Goal: Task Accomplishment & Management: Manage account settings

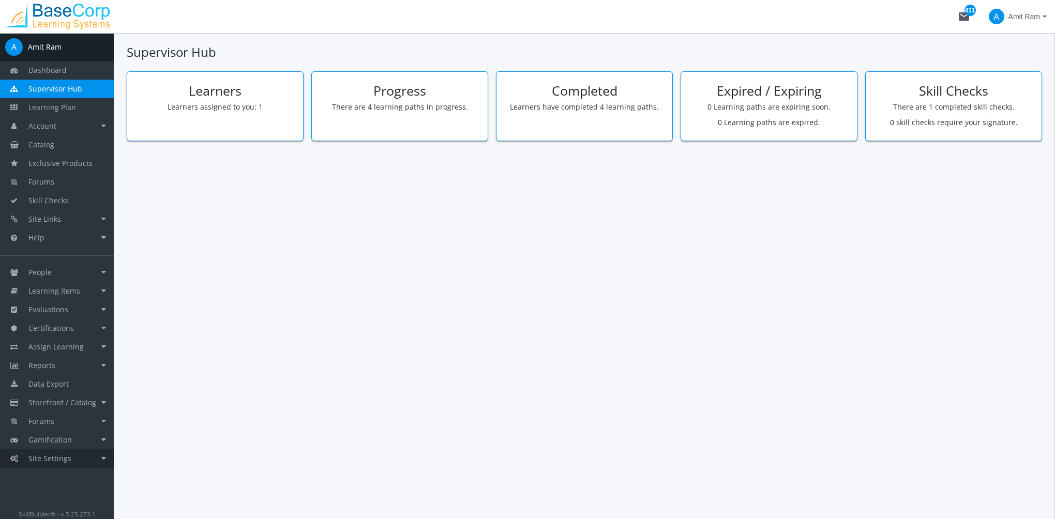
click at [64, 461] on span "Site Settings" at bounding box center [49, 458] width 43 height 10
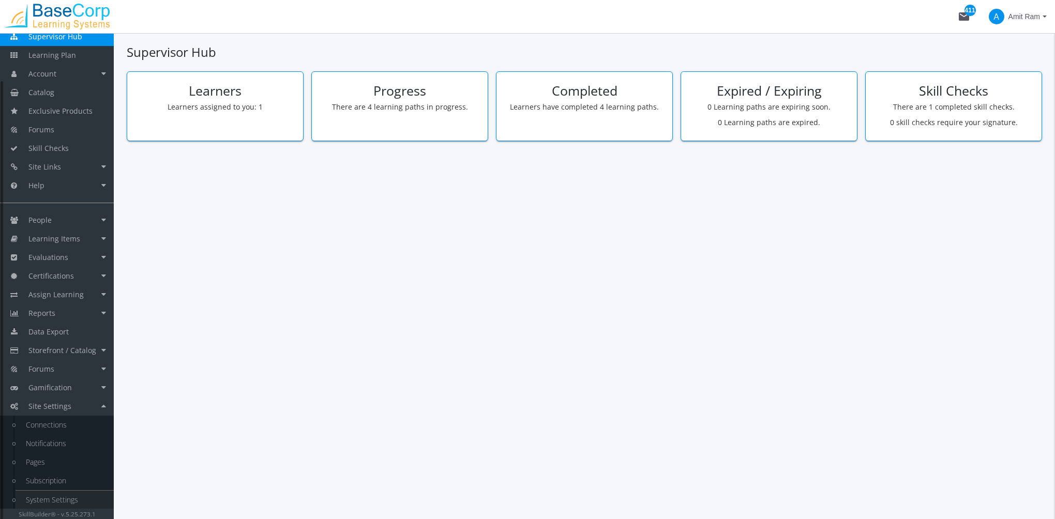
click at [55, 497] on link "System Settings" at bounding box center [65, 500] width 98 height 19
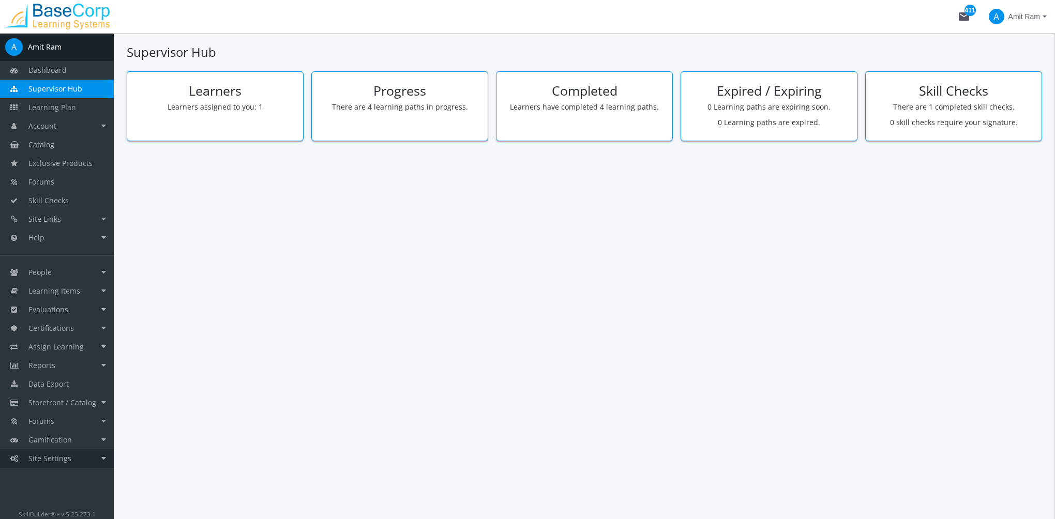
click at [65, 452] on link "Site Settings" at bounding box center [57, 458] width 114 height 19
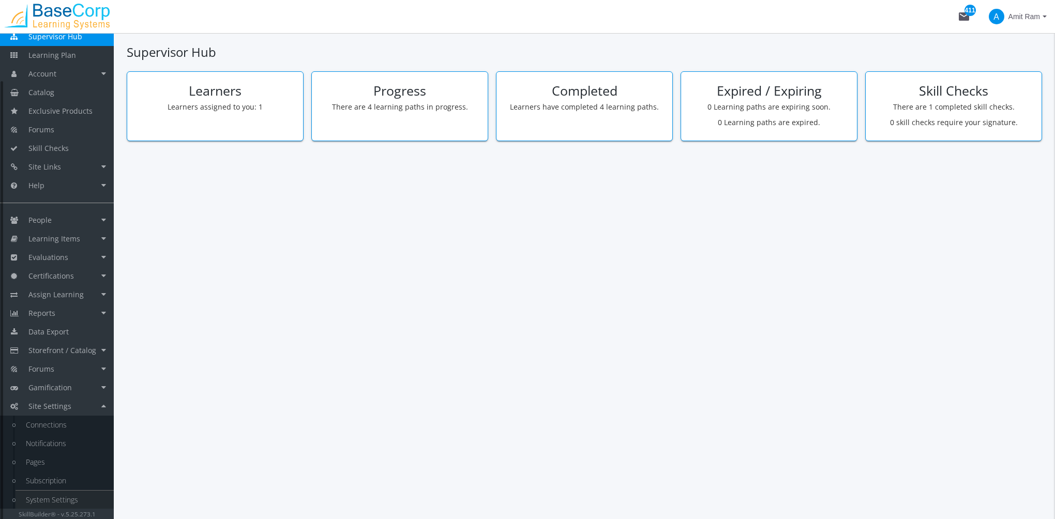
click at [60, 496] on link "System Settings" at bounding box center [65, 500] width 98 height 19
